Goal: Use online tool/utility: Utilize a website feature to perform a specific function

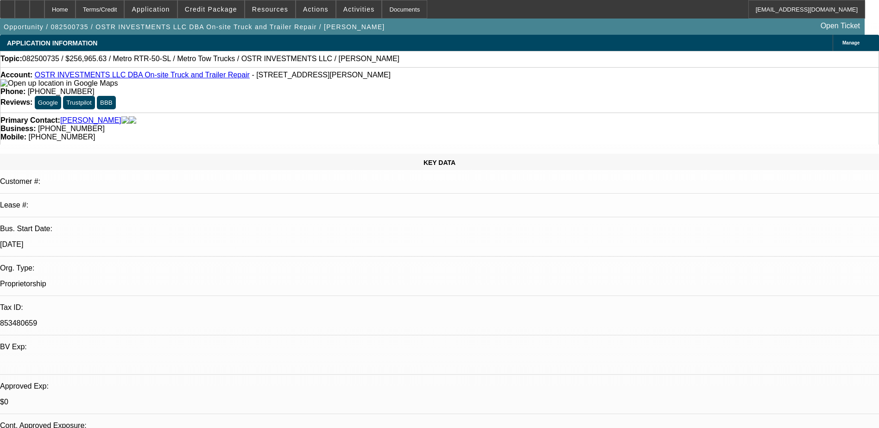
select select "0"
select select "2"
select select "0.1"
select select "4"
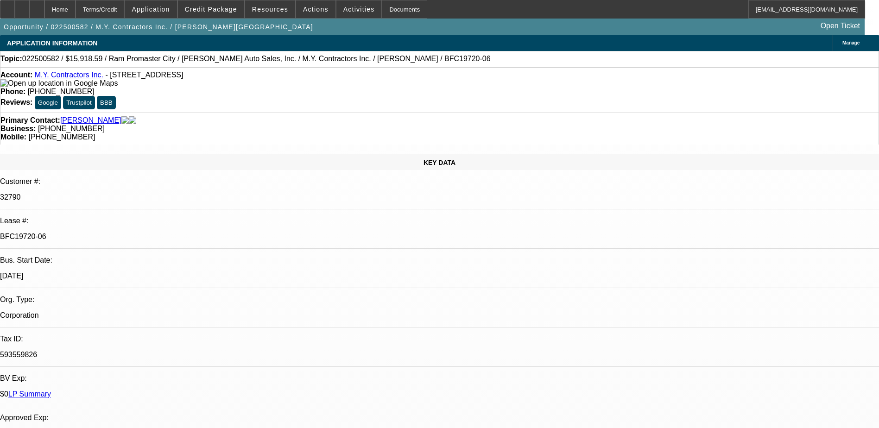
select select "0"
select select "3"
select select "0"
select select "6"
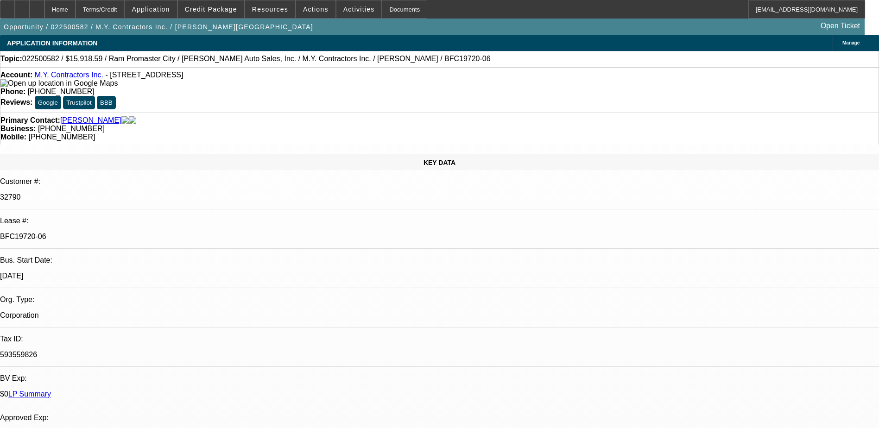
select select "0"
select select "6"
select select "0"
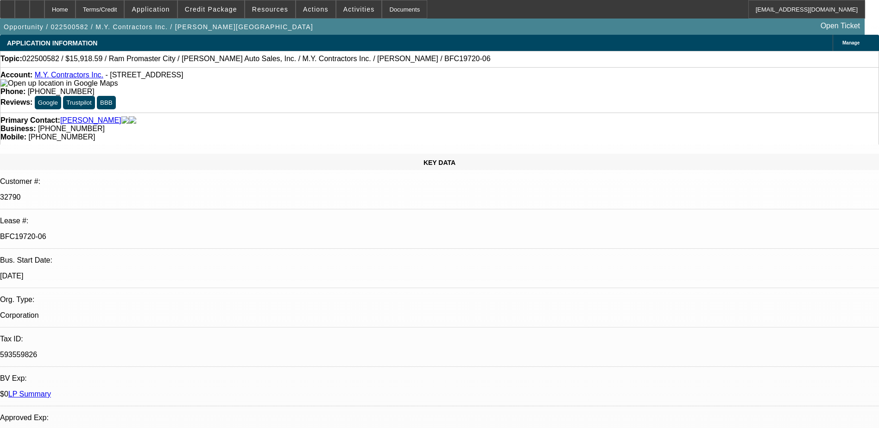
select select "0"
select select "6"
select select "0"
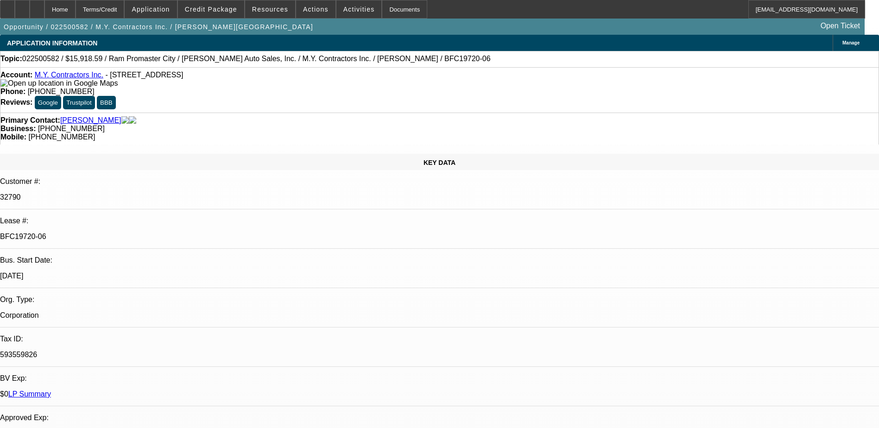
select select "0"
select select "6"
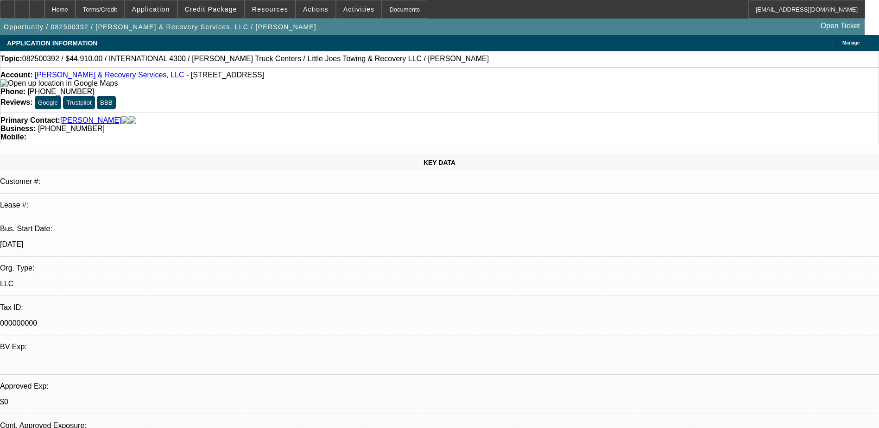
select select "0"
select select "0.1"
select select "4"
select select "0.1"
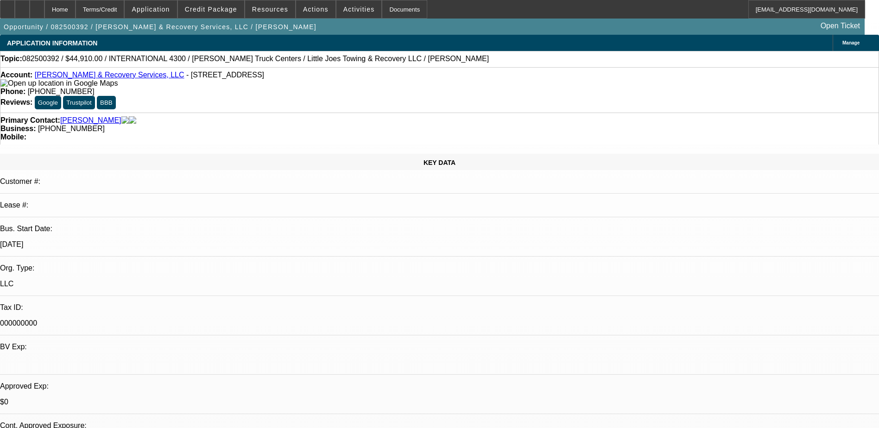
select select "2"
select select "0.1"
select select "4"
select select "0"
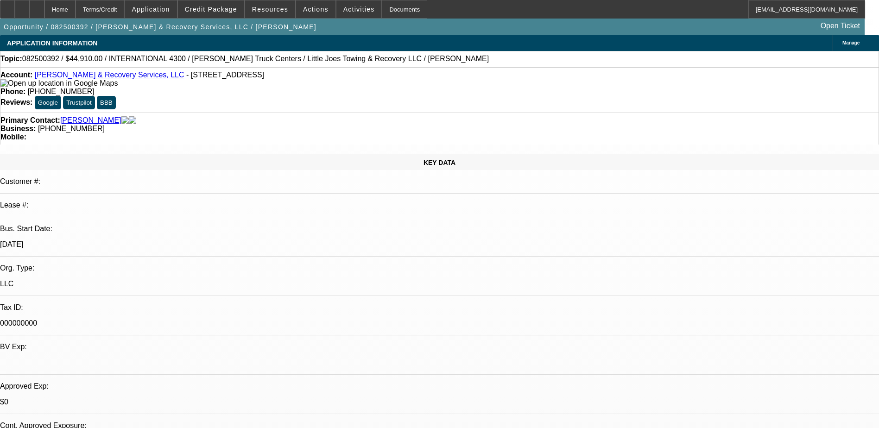
select select "0"
select select "0.1"
select select "4"
